Goal: Task Accomplishment & Management: Complete application form

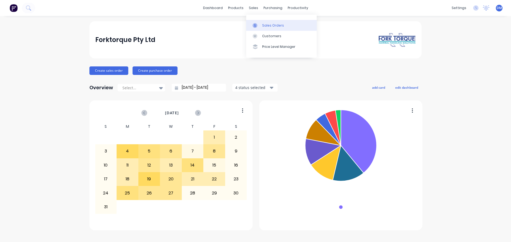
click at [269, 22] on link "Sales Orders" at bounding box center [281, 25] width 70 height 11
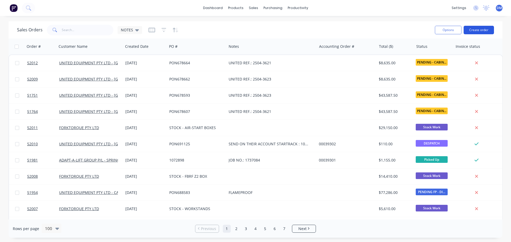
click at [478, 27] on button "Create order" at bounding box center [478, 30] width 30 height 9
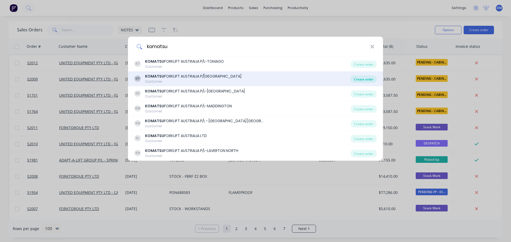
type input "komatsu"
click at [367, 77] on div "Create order" at bounding box center [364, 79] width 26 height 7
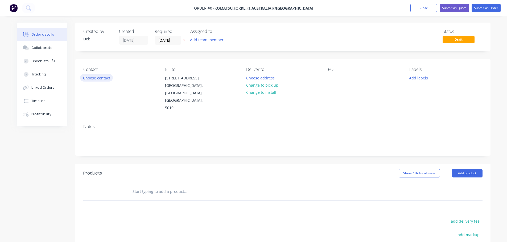
click at [105, 78] on button "Choose contact" at bounding box center [96, 77] width 33 height 7
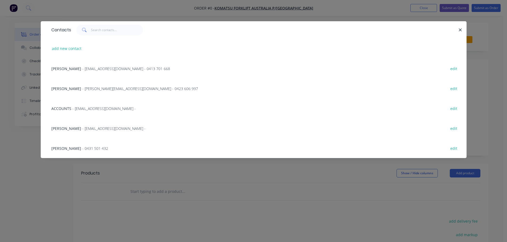
click at [83, 70] on span "- [EMAIL_ADDRESS][DOMAIN_NAME] - 0413 701 668" at bounding box center [126, 68] width 88 height 5
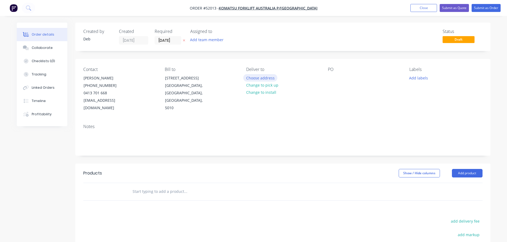
click at [263, 80] on button "Choose address" at bounding box center [260, 77] width 34 height 7
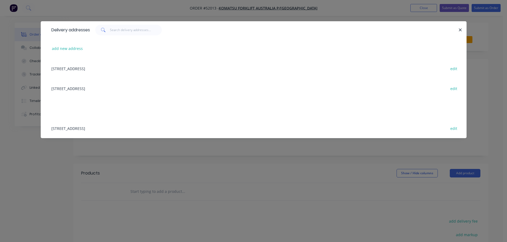
click at [90, 68] on div "[STREET_ADDRESS] edit" at bounding box center [254, 69] width 410 height 20
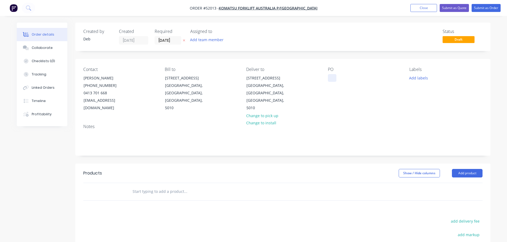
click at [334, 78] on div at bounding box center [332, 78] width 9 height 8
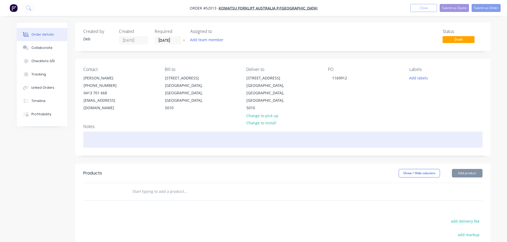
click at [133, 132] on div at bounding box center [282, 140] width 399 height 16
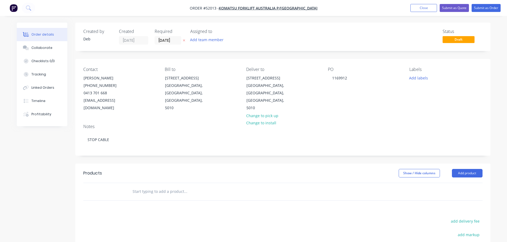
click at [146, 186] on input "text" at bounding box center [185, 191] width 106 height 11
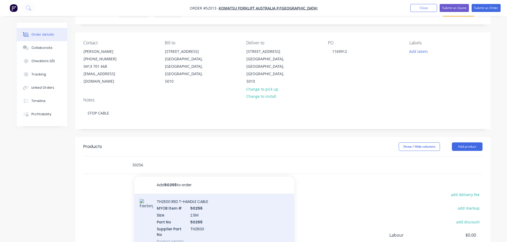
type input "50256"
click at [184, 202] on div "TH2500 RED T-HANDLE CABLE MYOB Item # 50256 Size 2.5M Part No 50256 Supplier Pa…" at bounding box center [214, 221] width 160 height 55
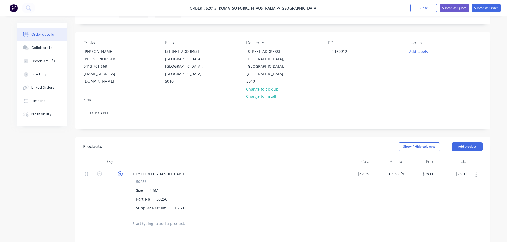
click at [120, 172] on icon "button" at bounding box center [120, 174] width 5 height 5
type input "2"
type input "$156.00"
click at [120, 172] on icon "button" at bounding box center [120, 174] width 5 height 5
type input "3"
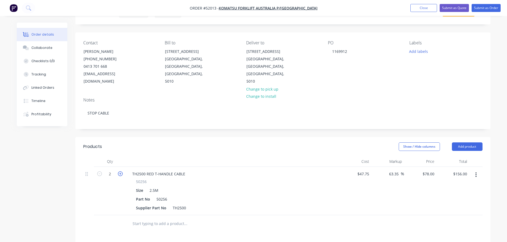
type input "$234.00"
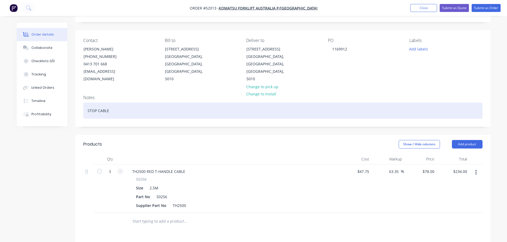
scroll to position [0, 0]
